Goal: Navigation & Orientation: Find specific page/section

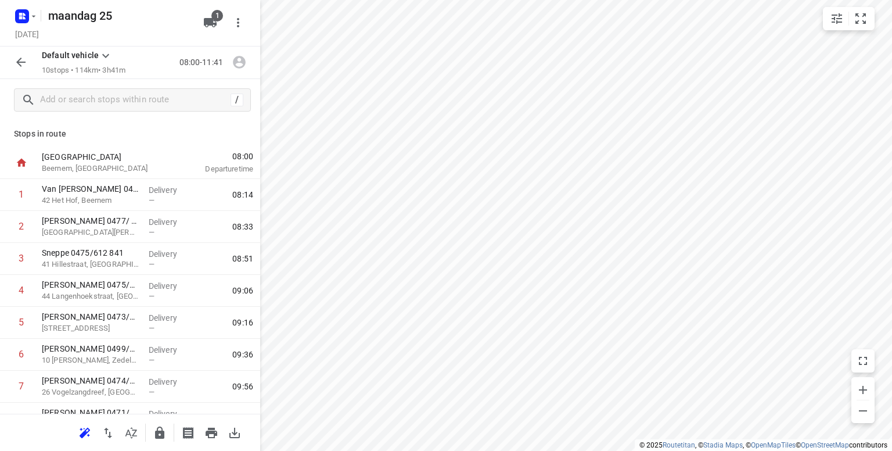
scroll to position [116, 0]
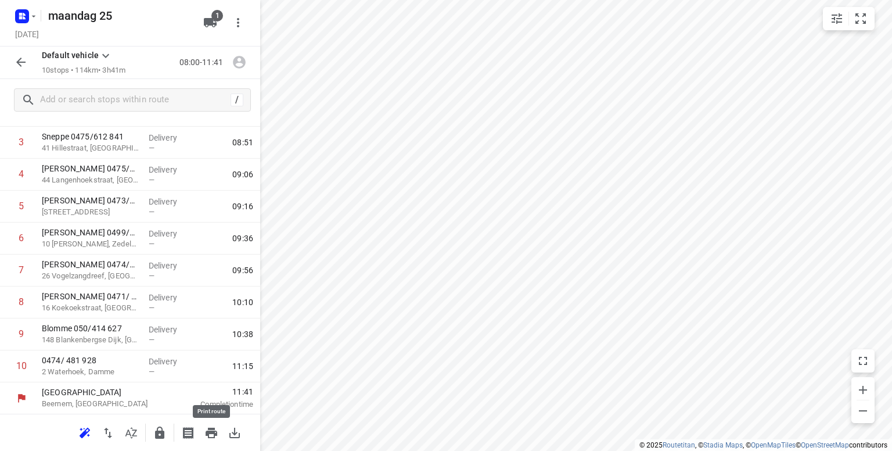
click at [211, 431] on icon "button" at bounding box center [212, 432] width 12 height 10
click at [156, 435] on icon "button" at bounding box center [159, 432] width 9 height 12
click at [58, 18] on h5 "maandag 25" at bounding box center [119, 15] width 150 height 19
click at [33, 15] on icon "button" at bounding box center [33, 16] width 9 height 9
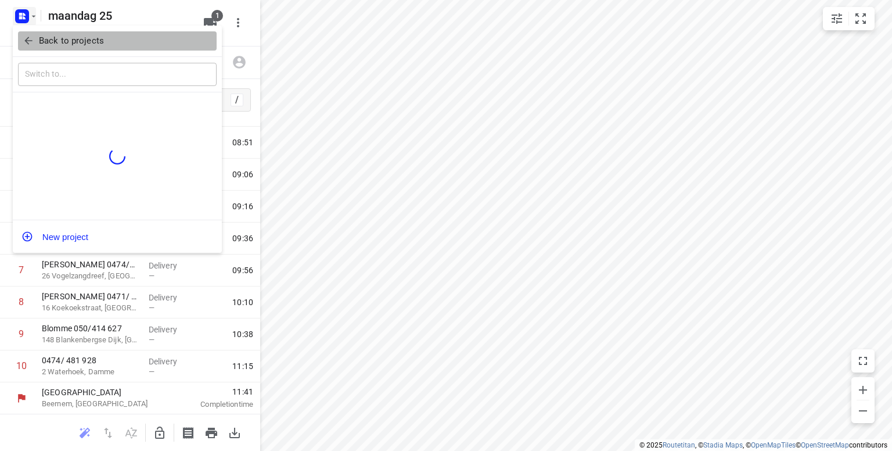
click at [49, 38] on p "Back to projects" at bounding box center [71, 40] width 65 height 13
